Goal: Use online tool/utility: Utilize a website feature to perform a specific function

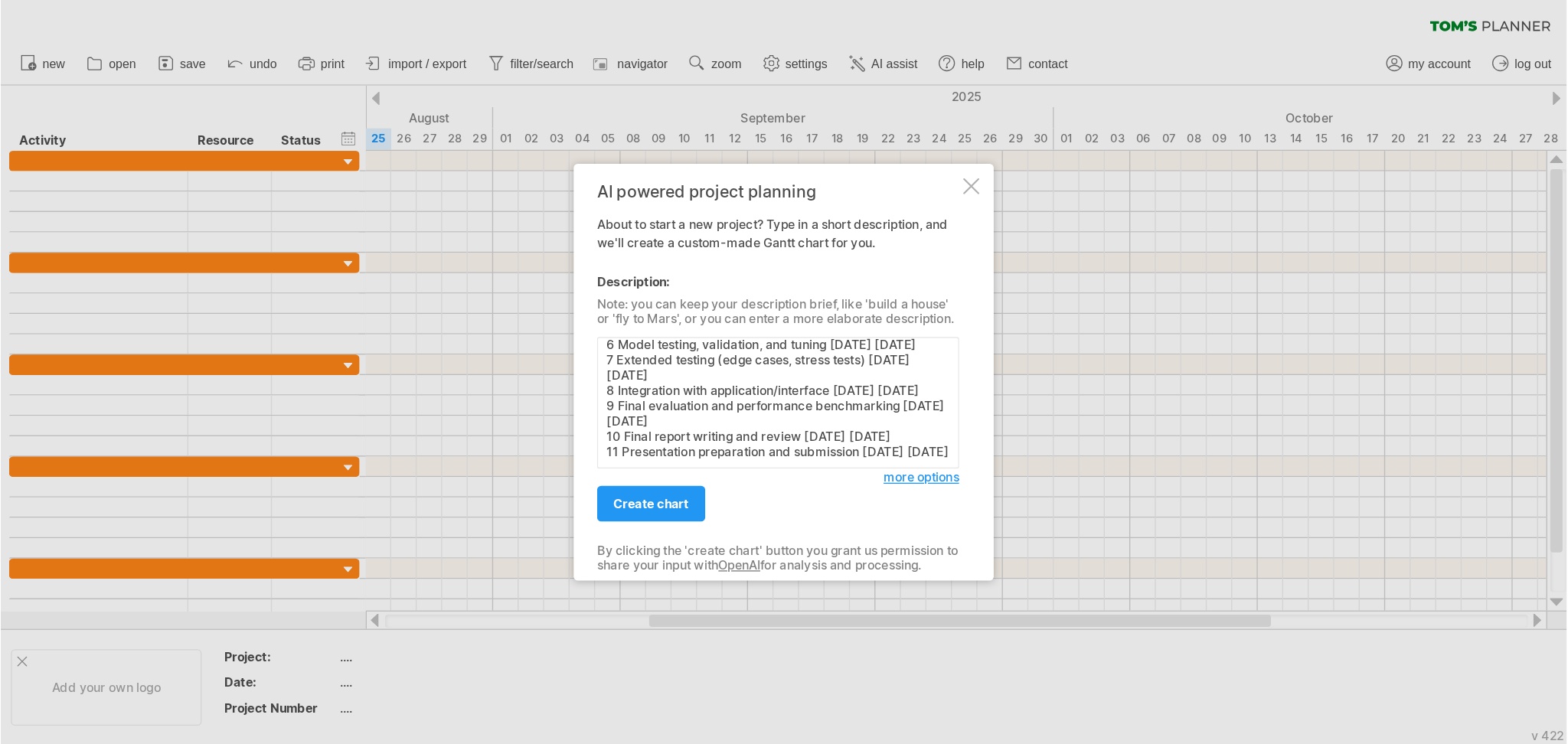
scroll to position [183, 0]
type textarea "Task No. Task Description Start Date End Date 1 Literature review and problem d…"
click at [481, 377] on span "create chart" at bounding box center [489, 378] width 57 height 12
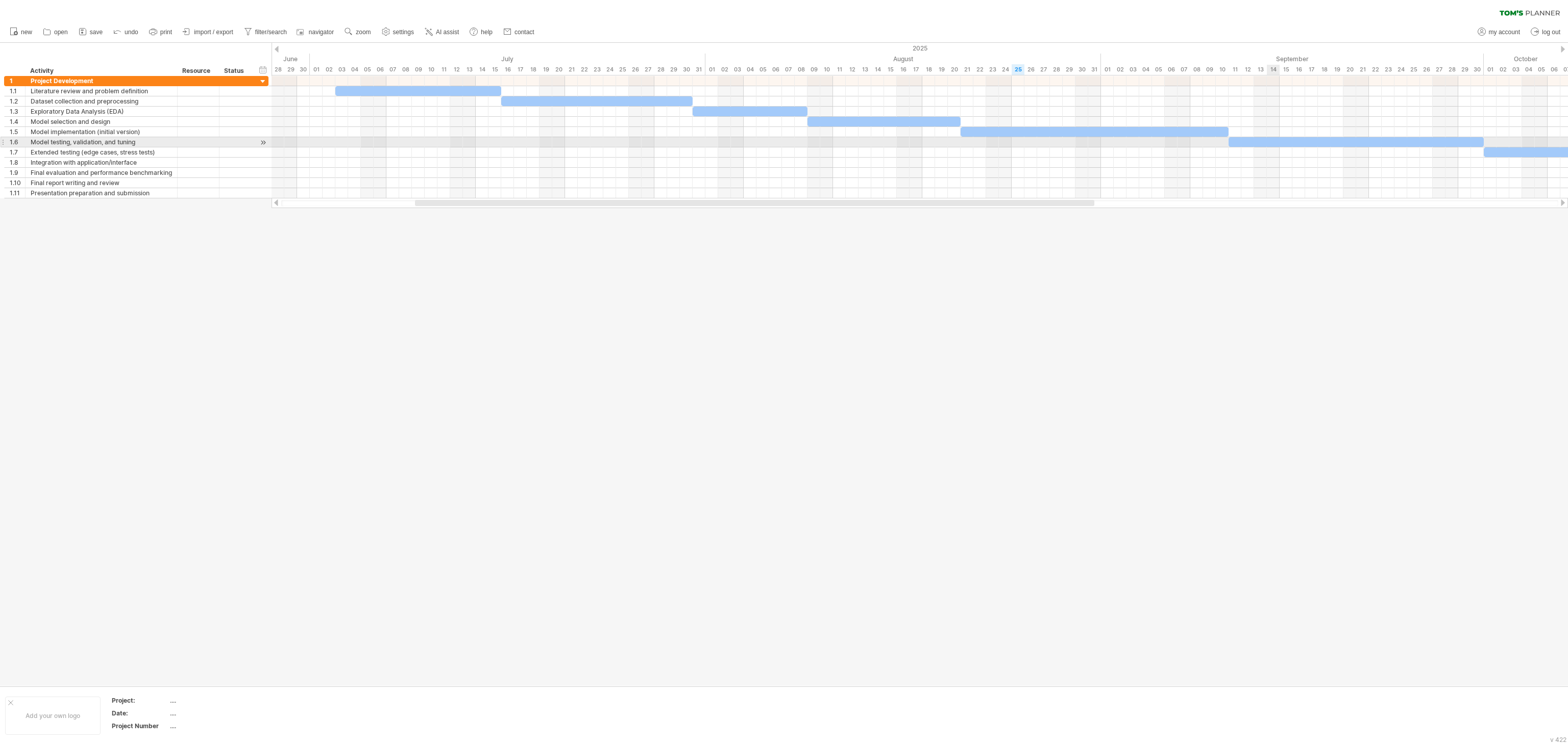
click at [783, 144] on div at bounding box center [1356, 142] width 255 height 10
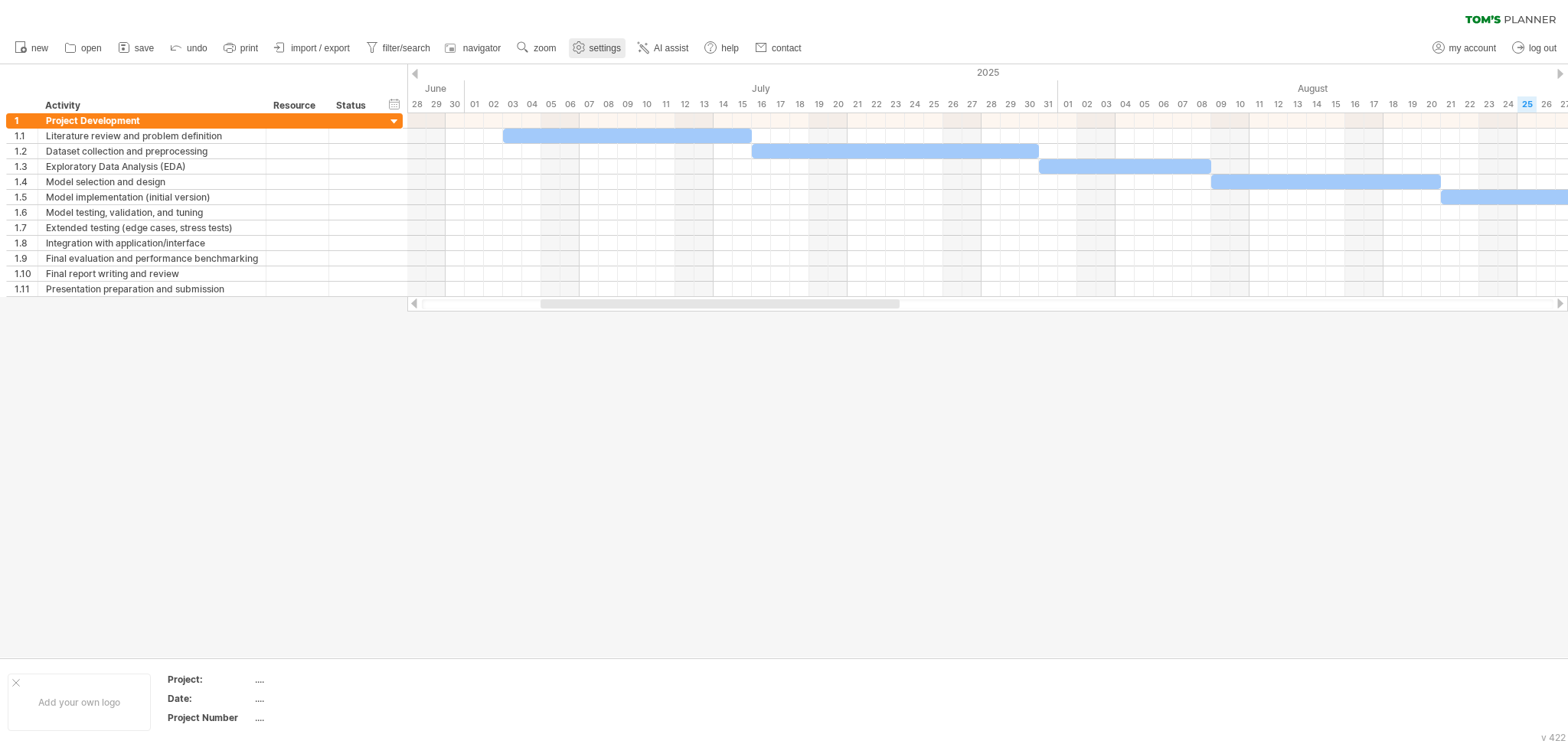
click at [595, 38] on link "settings" at bounding box center [597, 48] width 57 height 20
select select "*"
select select "**"
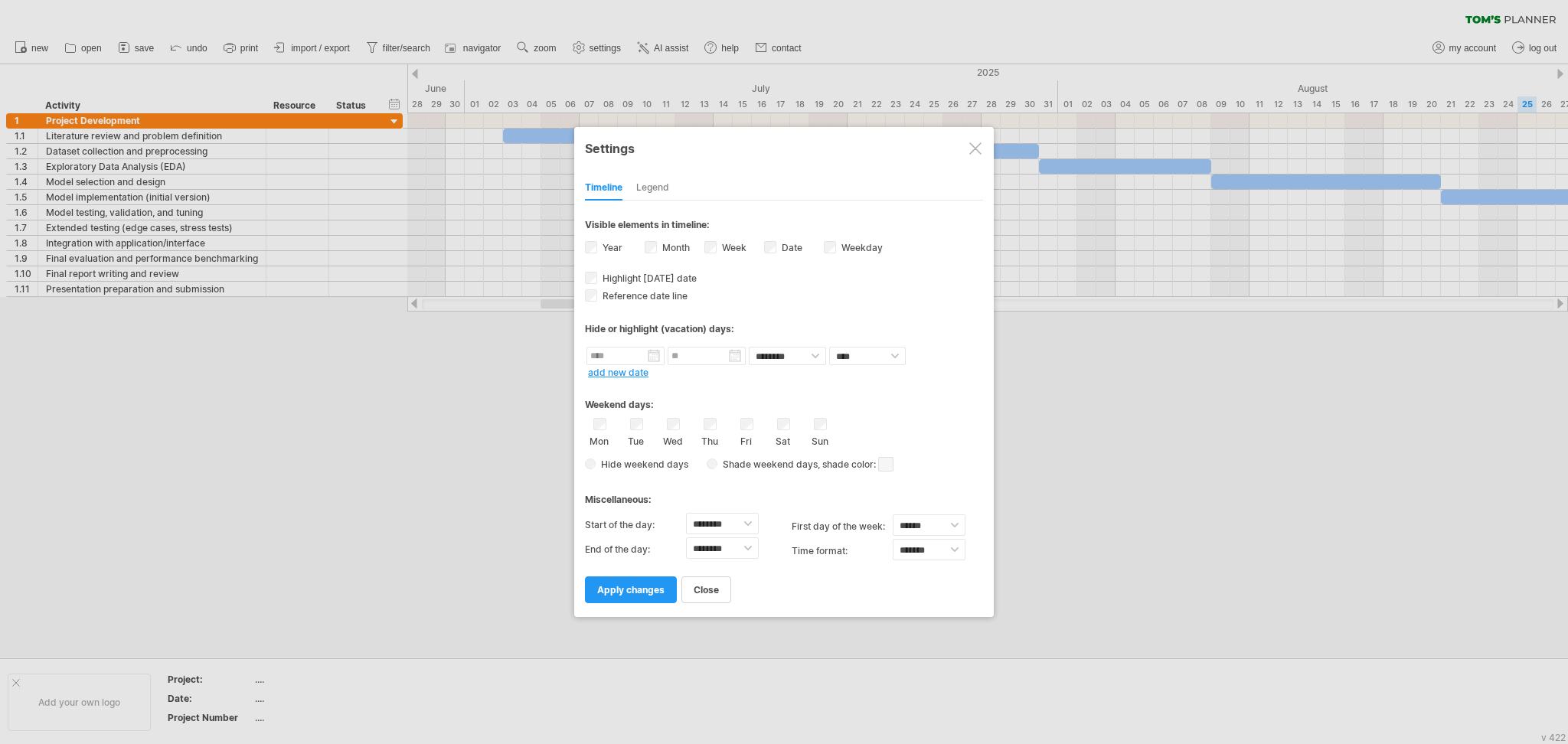
click at [674, 249] on label "Month" at bounding box center [675, 247] width 31 height 12
click at [607, 243] on label "Year" at bounding box center [611, 247] width 23 height 12
drag, startPoint x: 638, startPoint y: 591, endPoint x: 598, endPoint y: 588, distance: 40.1
click at [636, 558] on span "apply changes" at bounding box center [631, 590] width 68 height 12
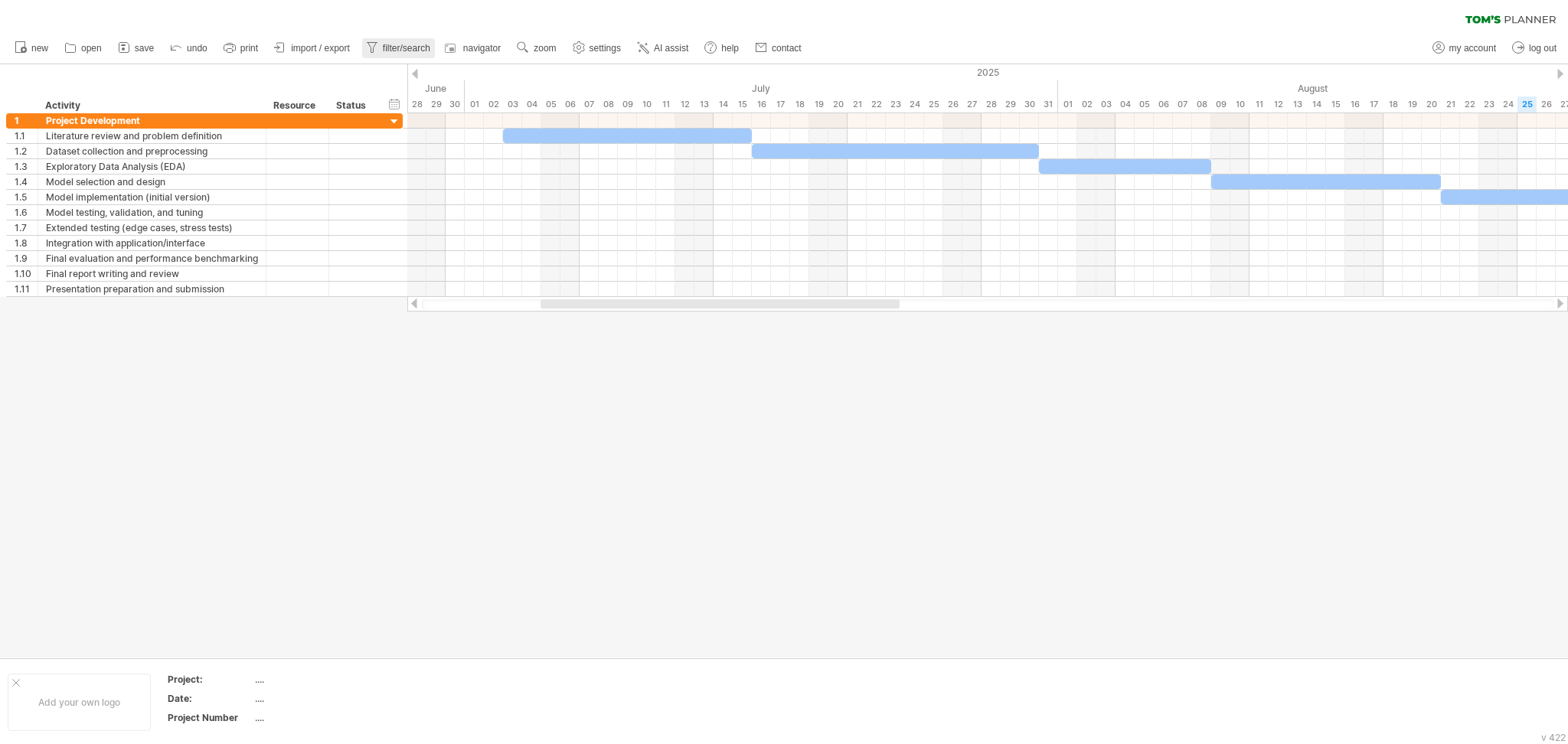
click at [384, 49] on span "filter/search" at bounding box center [406, 48] width 47 height 11
type input "**********"
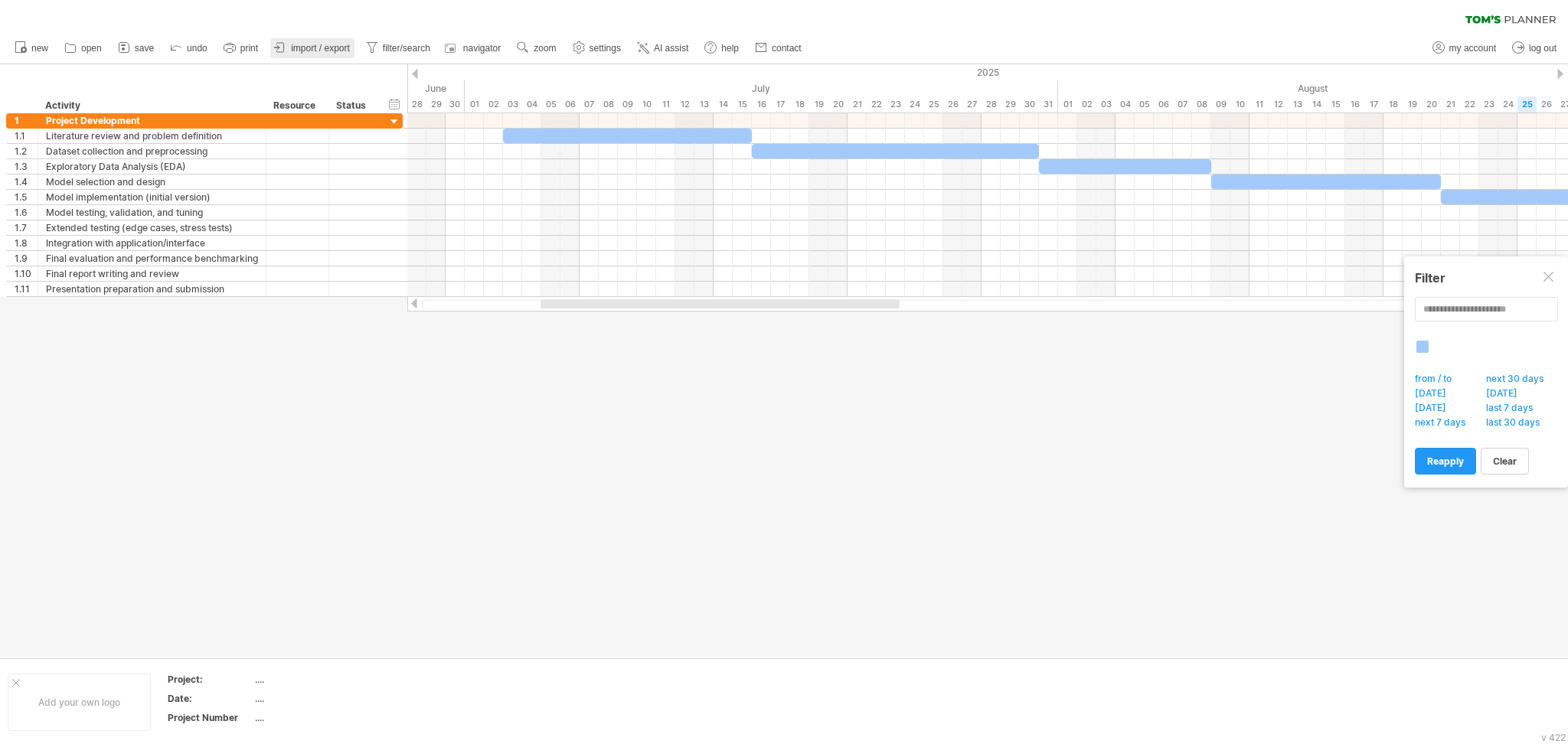
click at [322, 46] on span "import / export" at bounding box center [321, 48] width 59 height 11
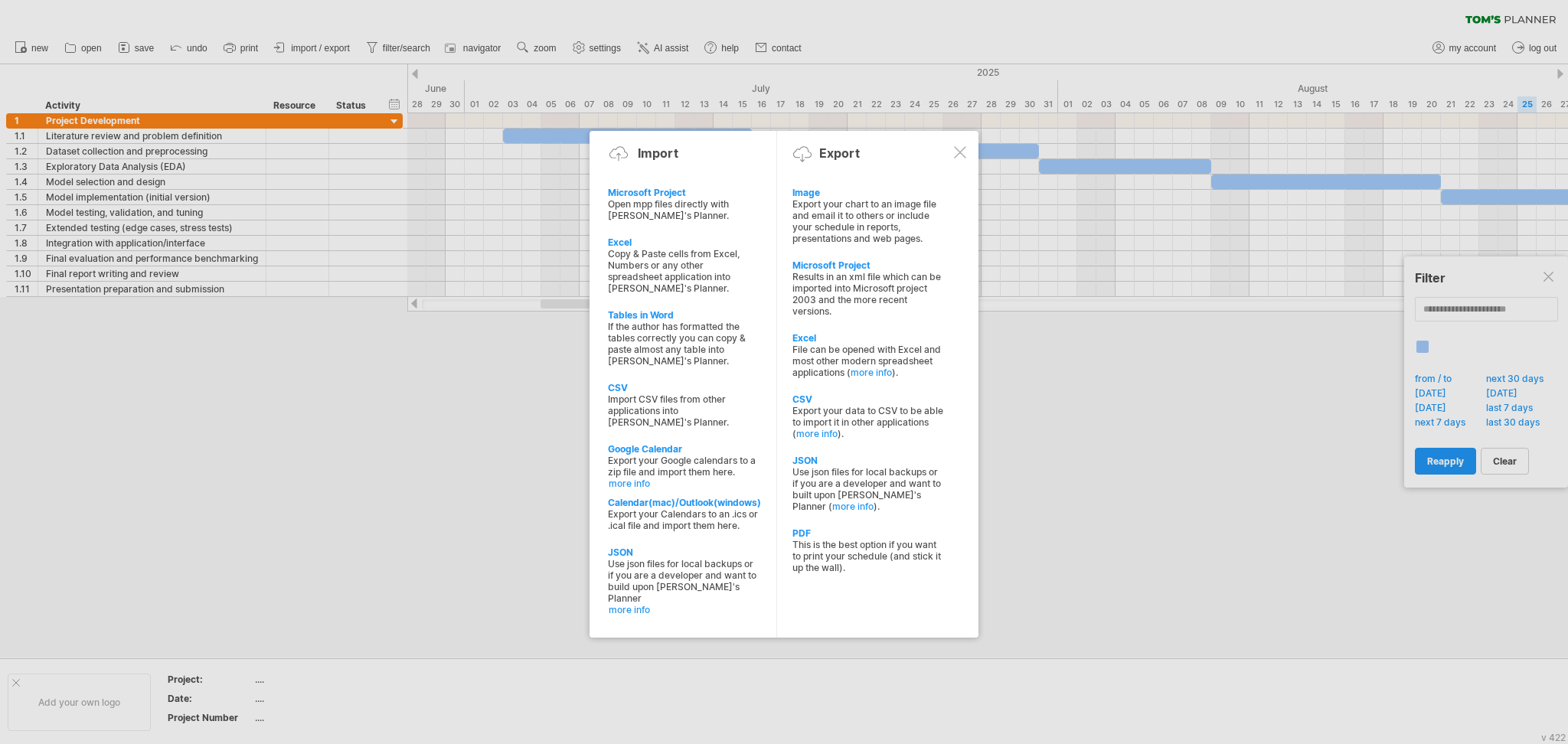
click at [955, 150] on div at bounding box center [960, 152] width 12 height 12
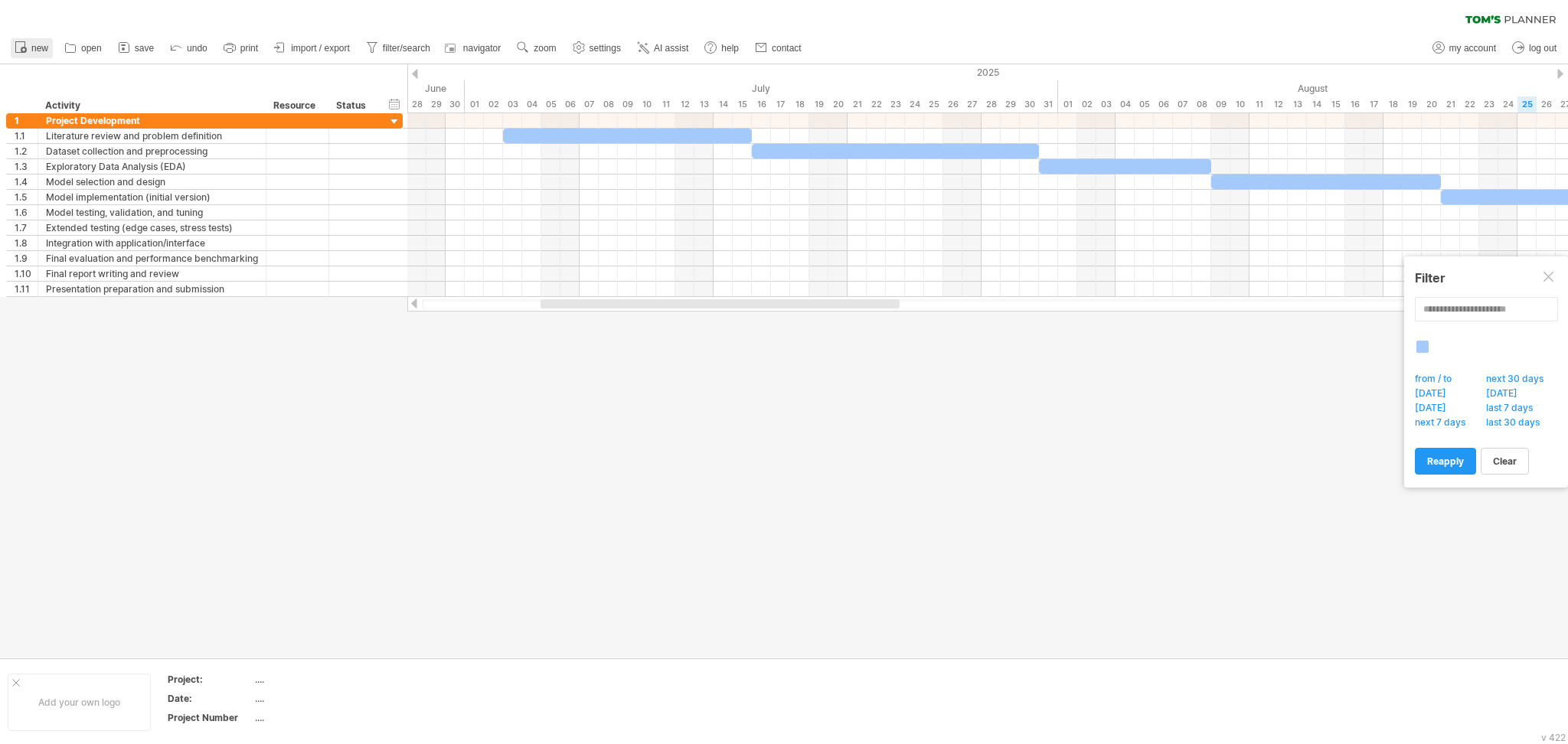
click at [35, 43] on span "new" at bounding box center [39, 48] width 16 height 11
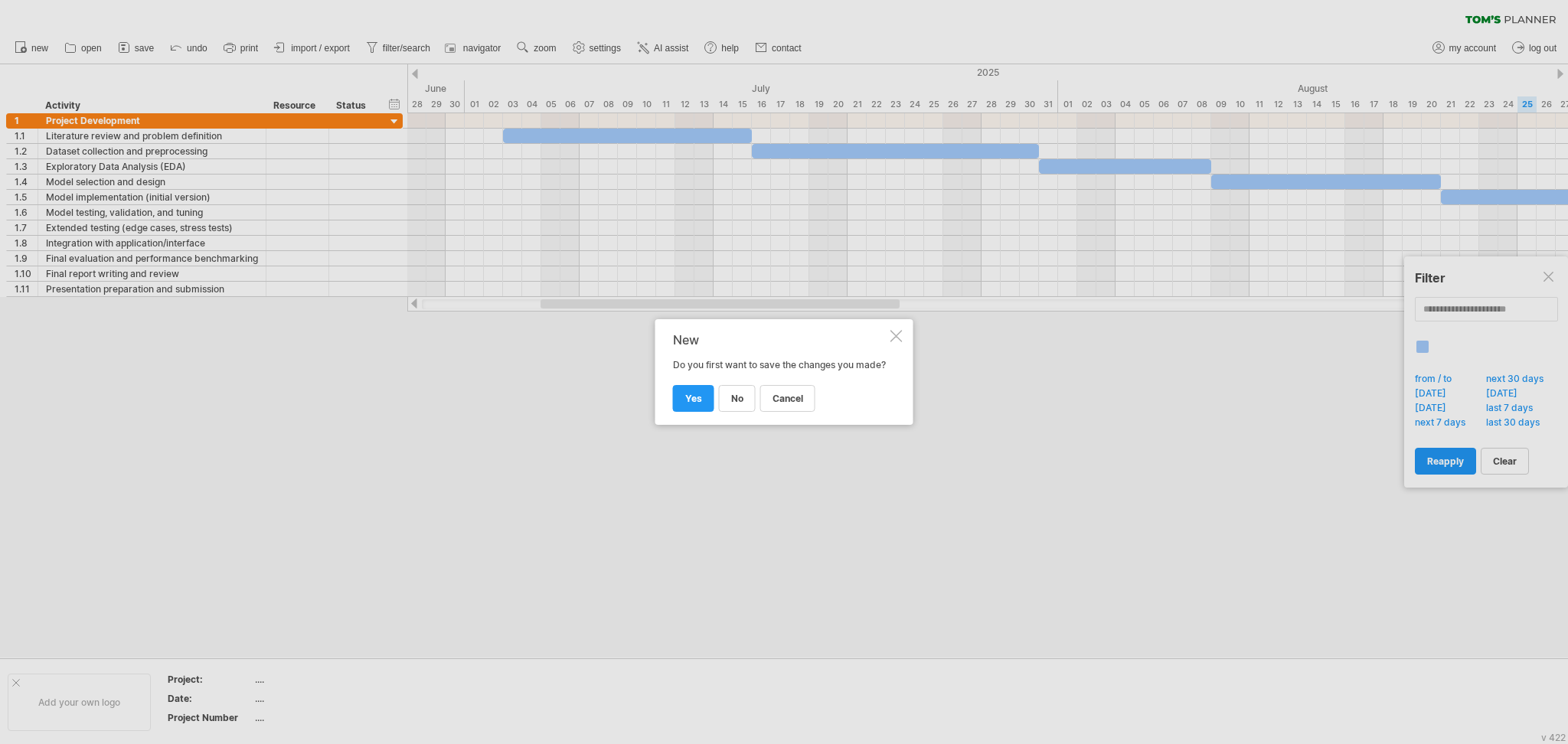
click at [900, 330] on div at bounding box center [896, 335] width 12 height 12
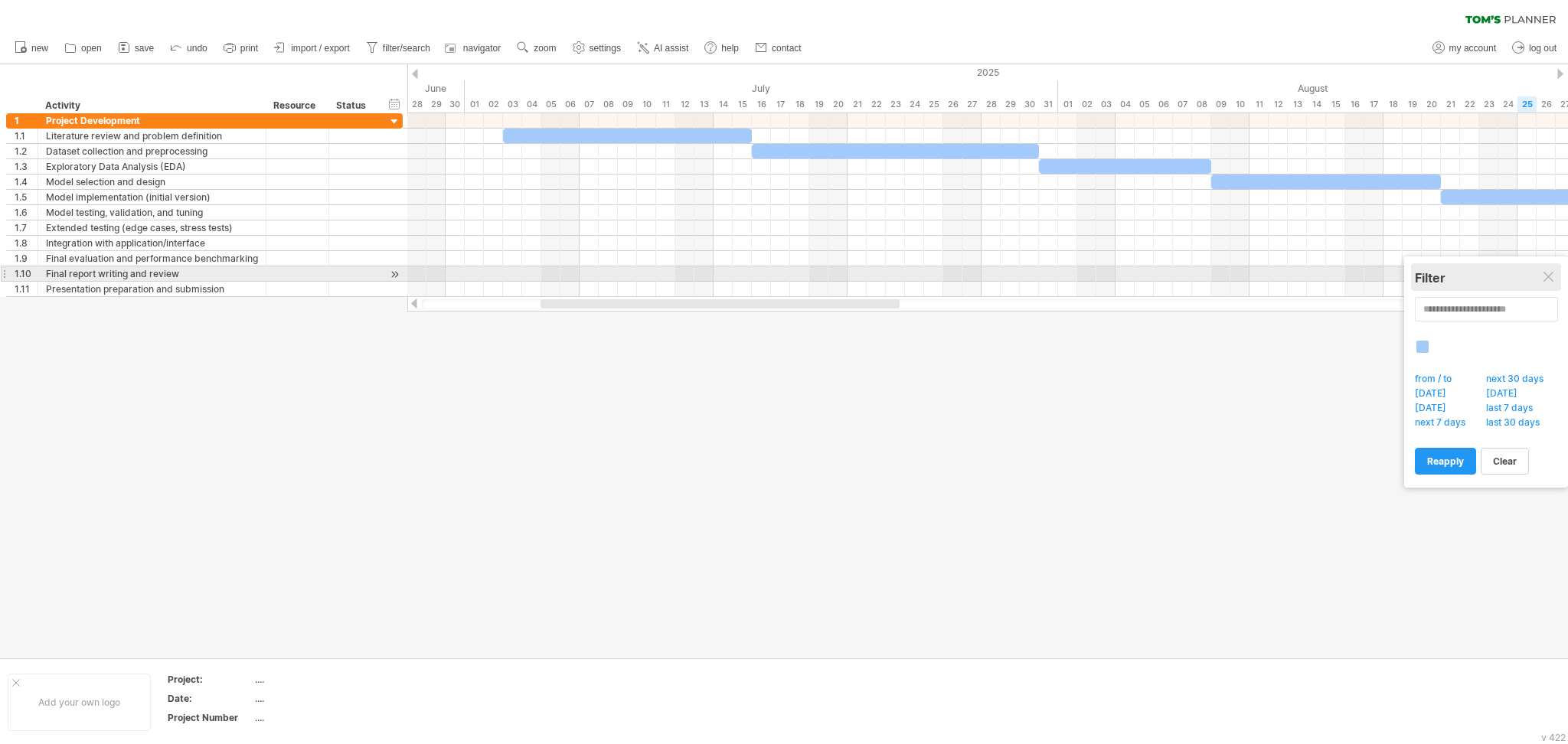
click at [1175, 270] on div "Filter" at bounding box center [1487, 278] width 142 height 16
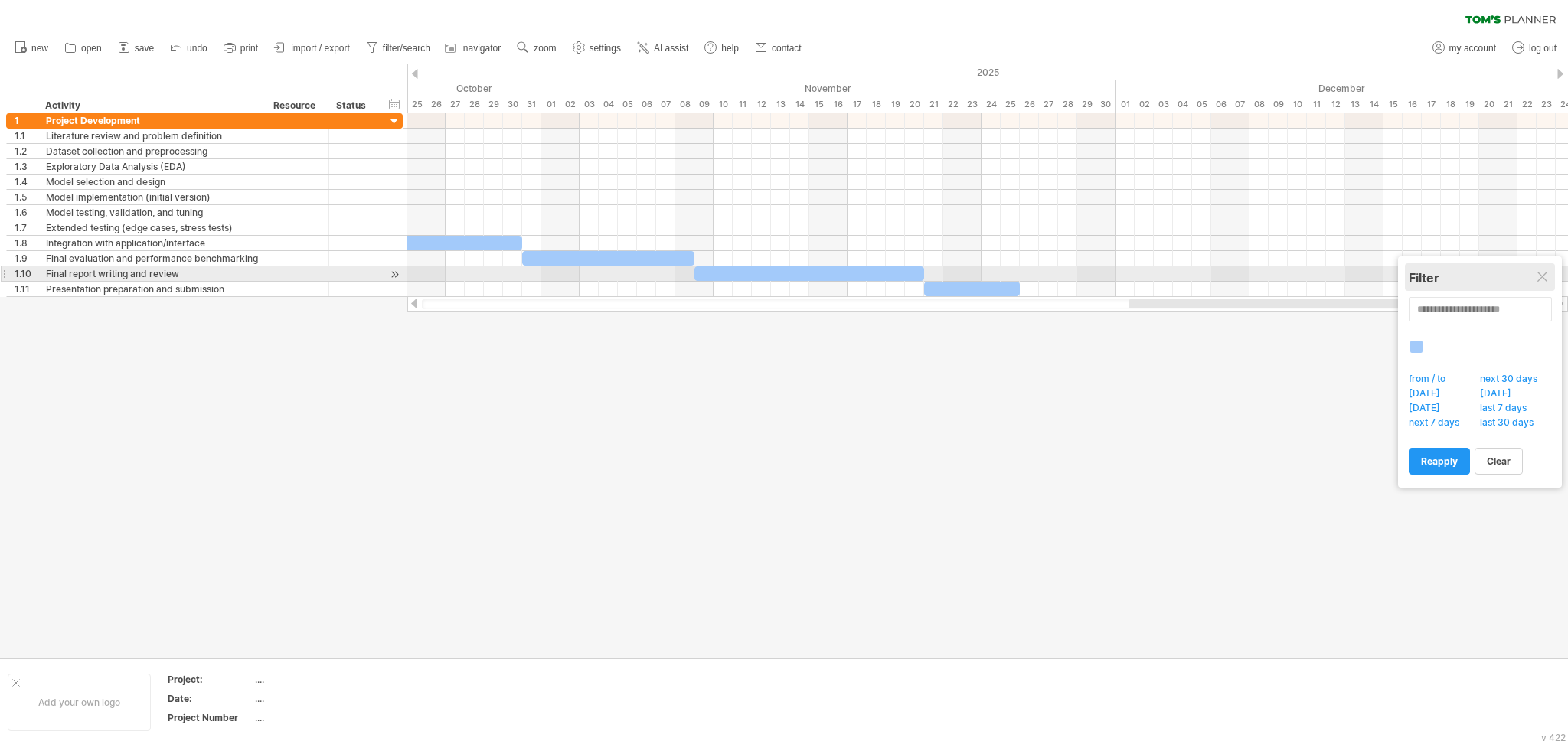
click at [1175, 273] on div "Filter" at bounding box center [1480, 277] width 142 height 27
click at [1175, 268] on div "Filter" at bounding box center [1480, 277] width 142 height 27
click at [1175, 274] on div at bounding box center [1543, 278] width 12 height 12
